Goal: Task Accomplishment & Management: Manage account settings

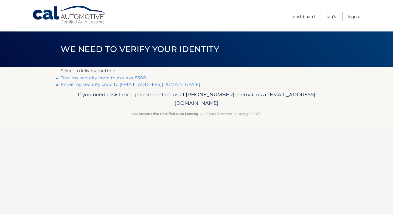
click at [135, 78] on link "Text my security code to xxx-xxx-5300" at bounding box center [104, 77] width 86 height 5
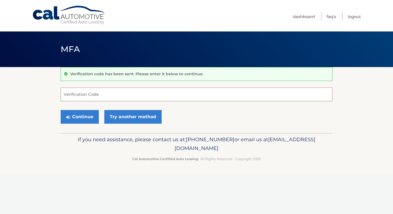
click at [125, 95] on input "Verification Code" at bounding box center [196, 95] width 271 height 14
type input "747012"
click at [83, 118] on button "Continue" at bounding box center [80, 117] width 38 height 14
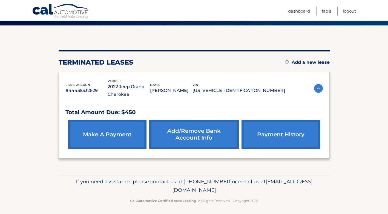
scroll to position [44, 0]
